Goal: Find specific page/section: Find specific page/section

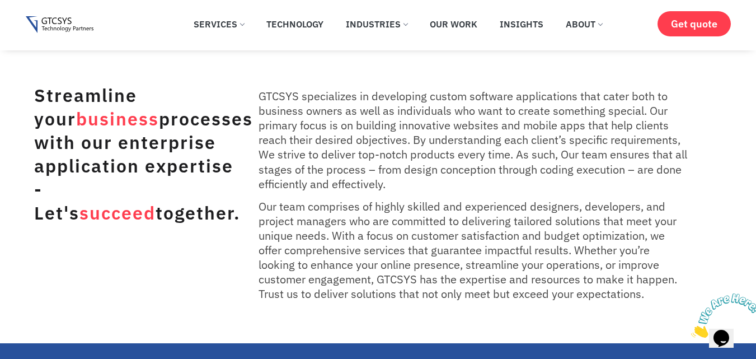
scroll to position [450, 0]
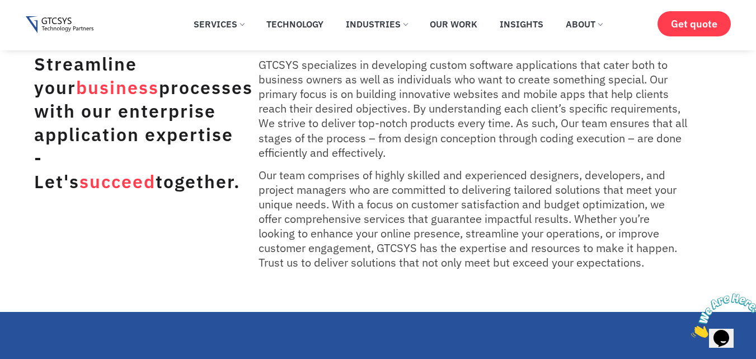
click at [691, 330] on icon "Close" at bounding box center [691, 335] width 0 height 10
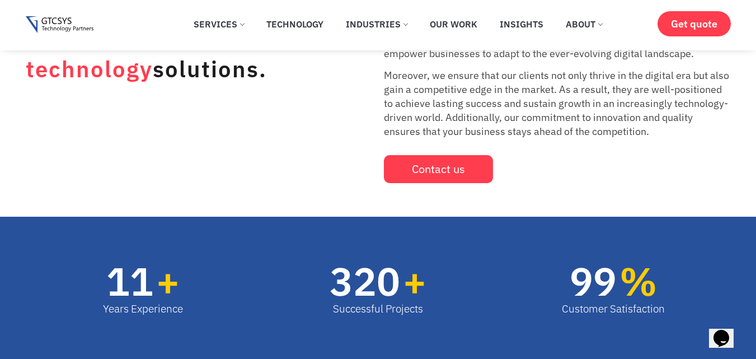
scroll to position [61, 0]
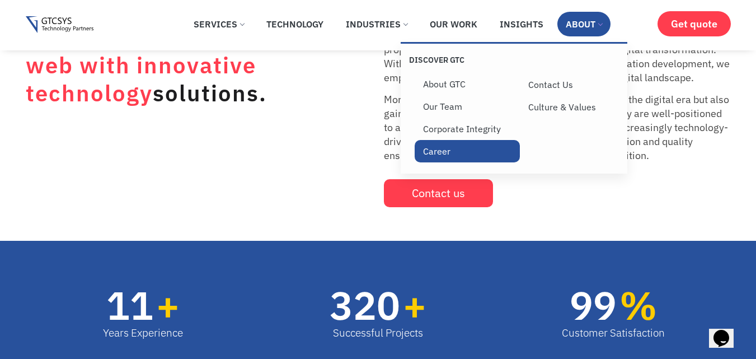
click at [447, 162] on link "Career" at bounding box center [467, 151] width 105 height 22
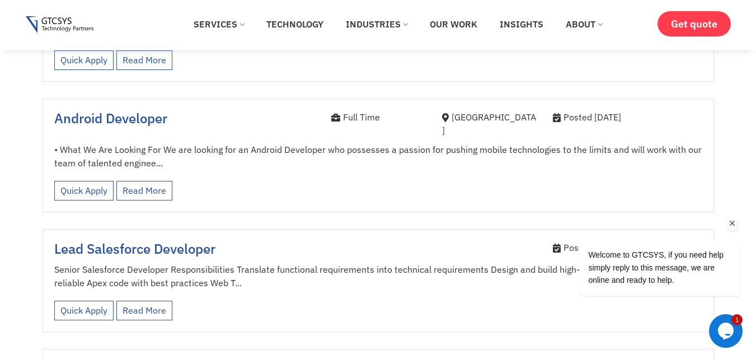
scroll to position [1550, 0]
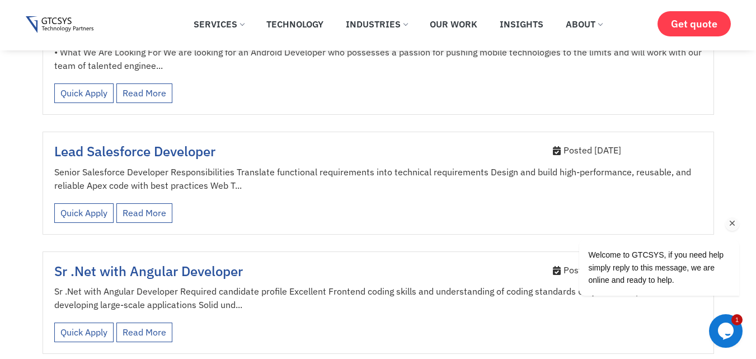
click at [732, 226] on icon "Chat attention grabber" at bounding box center [733, 223] width 10 height 10
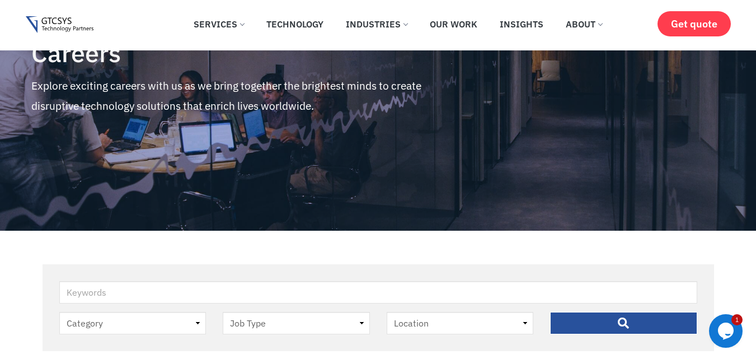
scroll to position [106, 0]
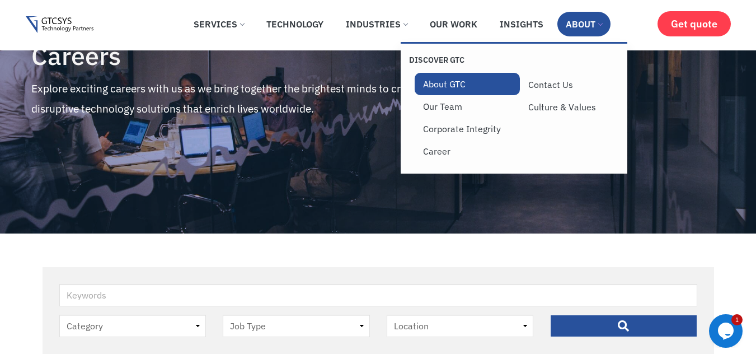
click at [459, 95] on link "About GTC" at bounding box center [467, 84] width 105 height 22
